Goal: Check status: Check status

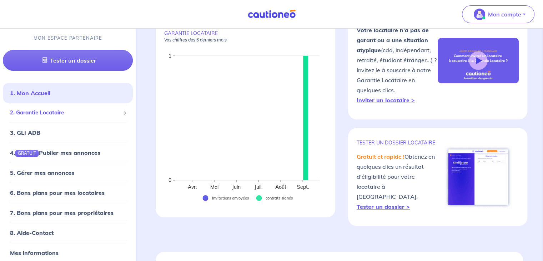
click at [69, 110] on span "2. Garantie Locataire" at bounding box center [65, 113] width 110 height 8
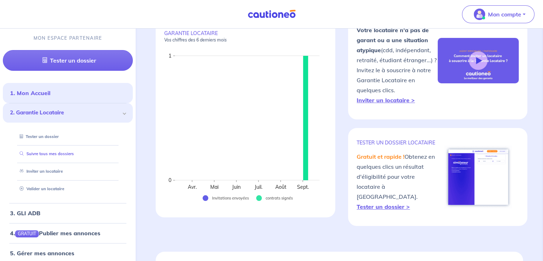
click at [58, 156] on link "Suivre tous mes dossiers" at bounding box center [45, 153] width 57 height 5
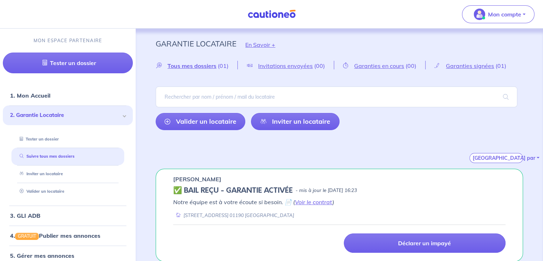
scroll to position [6, 0]
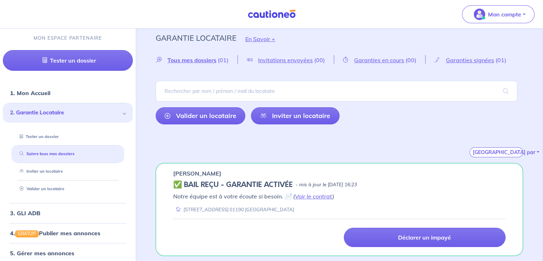
click at [287, 196] on em "Notre équipe est à votre écoute si besoin. 📄 ( Voir le contrat )" at bounding box center [253, 195] width 161 height 7
click at [304, 195] on link "Voir le contrat" at bounding box center [313, 195] width 37 height 7
drag, startPoint x: 247, startPoint y: 183, endPoint x: 295, endPoint y: 183, distance: 47.1
click at [294, 183] on div "✅ BAIL REÇU - GARANTIE ACTIVÉE - mis à jour le [DATE] 16:23" at bounding box center [339, 184] width 332 height 9
click at [299, 183] on p "- mis à jour le [DATE] 16:23" at bounding box center [326, 184] width 61 height 7
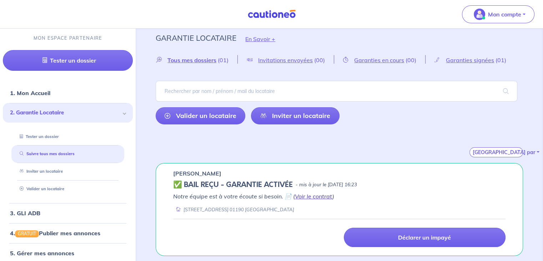
click at [307, 195] on link "Voir le contrat" at bounding box center [313, 195] width 37 height 7
click at [177, 185] on h5 "✅ BAIL REÇU - GARANTIE ACTIVÉE" at bounding box center [233, 184] width 120 height 9
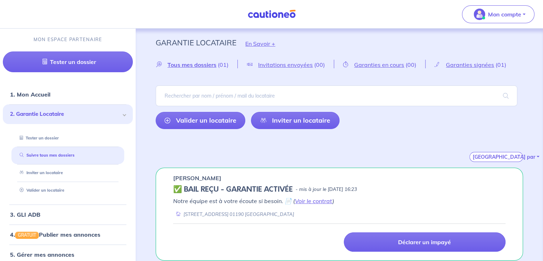
scroll to position [0, 0]
